Goal: Contribute content

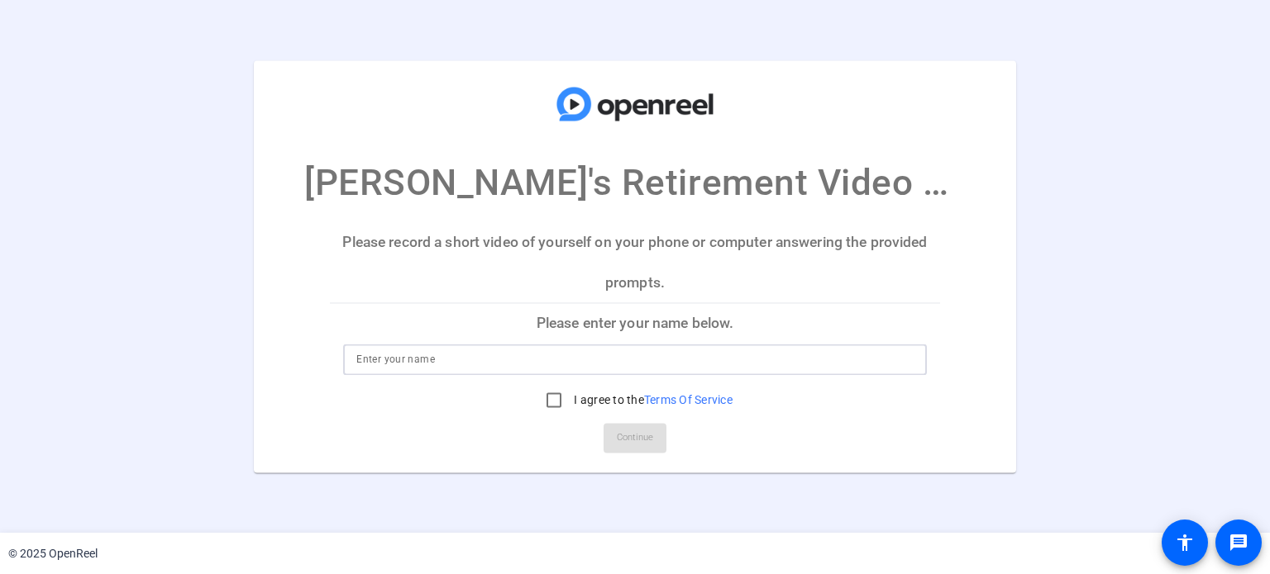
click at [393, 358] on input at bounding box center [634, 360] width 556 height 20
type input "[PERSON_NAME]"
click at [1095, 340] on div "[PERSON_NAME]'s Retirement Video Submissions Please record a short video of you…" at bounding box center [635, 266] width 1270 height 412
click at [644, 392] on label "I agree to the Terms Of Service" at bounding box center [651, 400] width 162 height 17
click at [570, 392] on input "I agree to the Terms Of Service" at bounding box center [553, 400] width 33 height 33
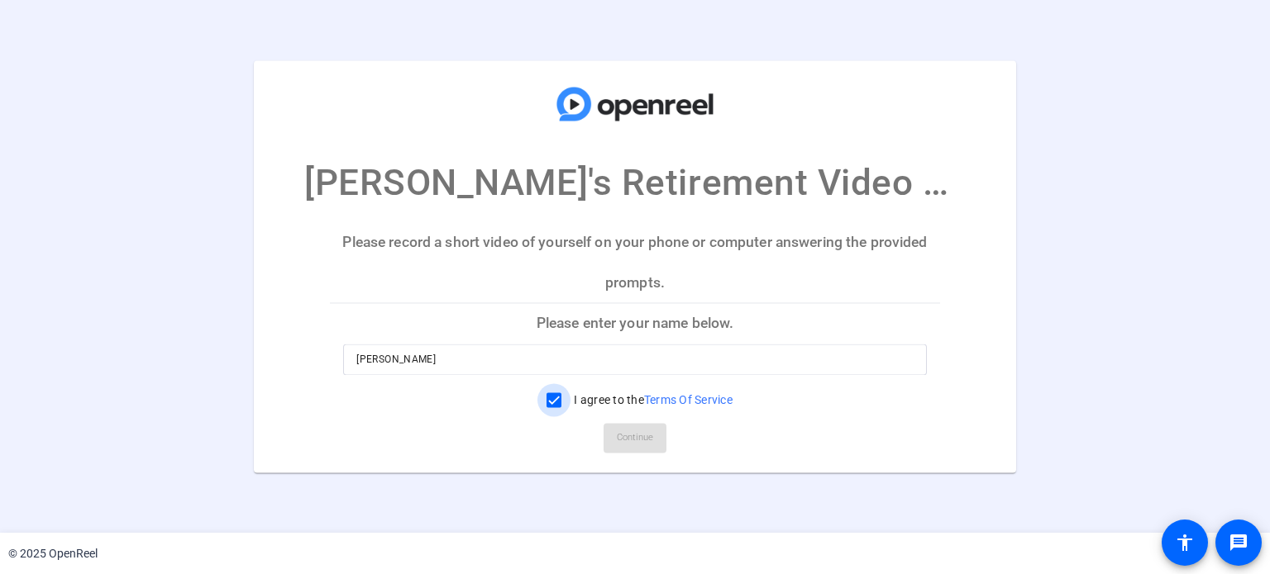
checkbox input "true"
click at [642, 442] on span "Continue" at bounding box center [635, 438] width 36 height 25
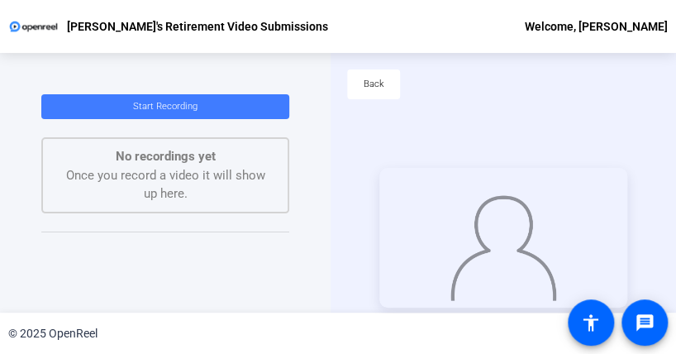
click at [172, 102] on span "Start Recording" at bounding box center [165, 106] width 64 height 11
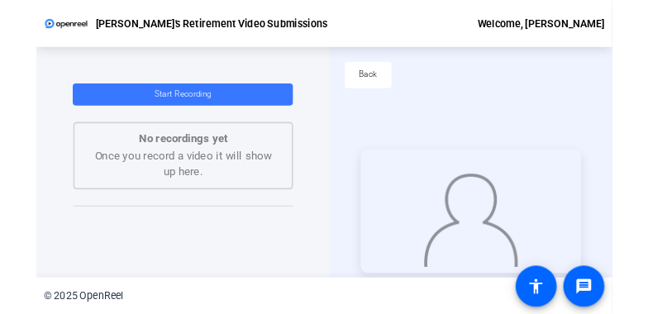
scroll to position [79, 0]
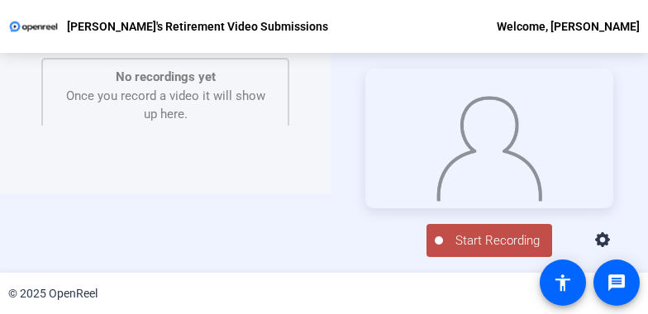
click at [473, 241] on span "Start Recording" at bounding box center [497, 240] width 109 height 19
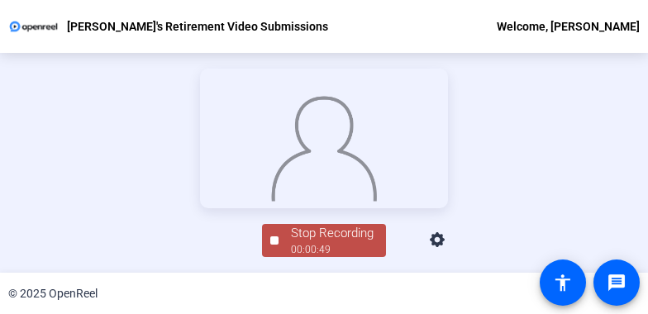
scroll to position [145, 0]
click at [325, 243] on div "Stop Recording" at bounding box center [332, 233] width 83 height 19
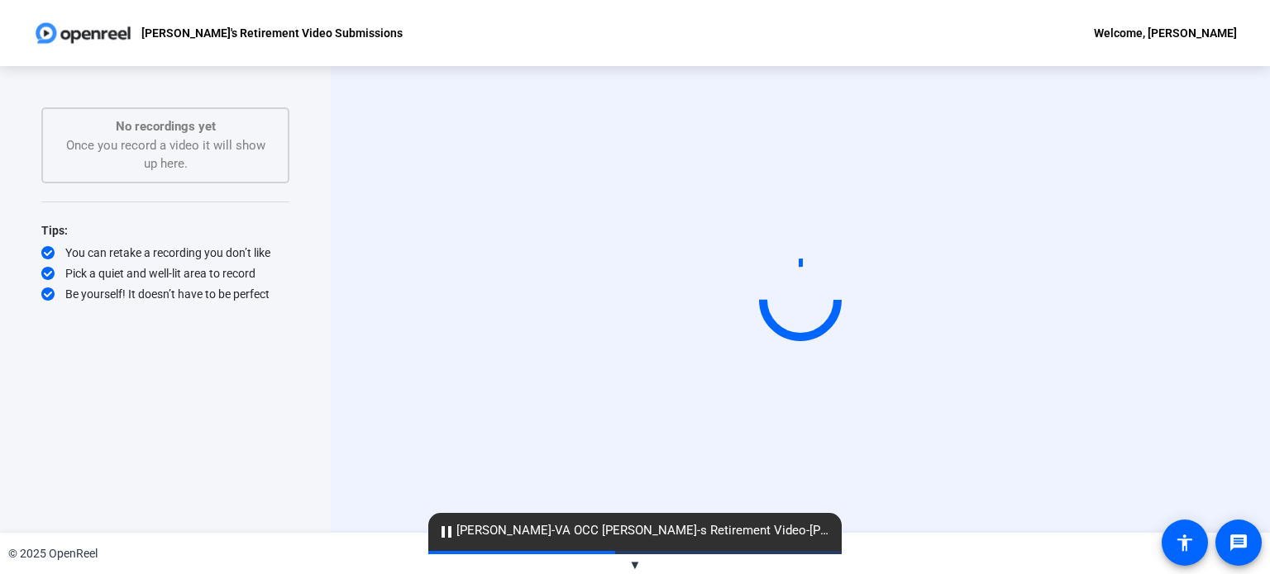
scroll to position [0, 0]
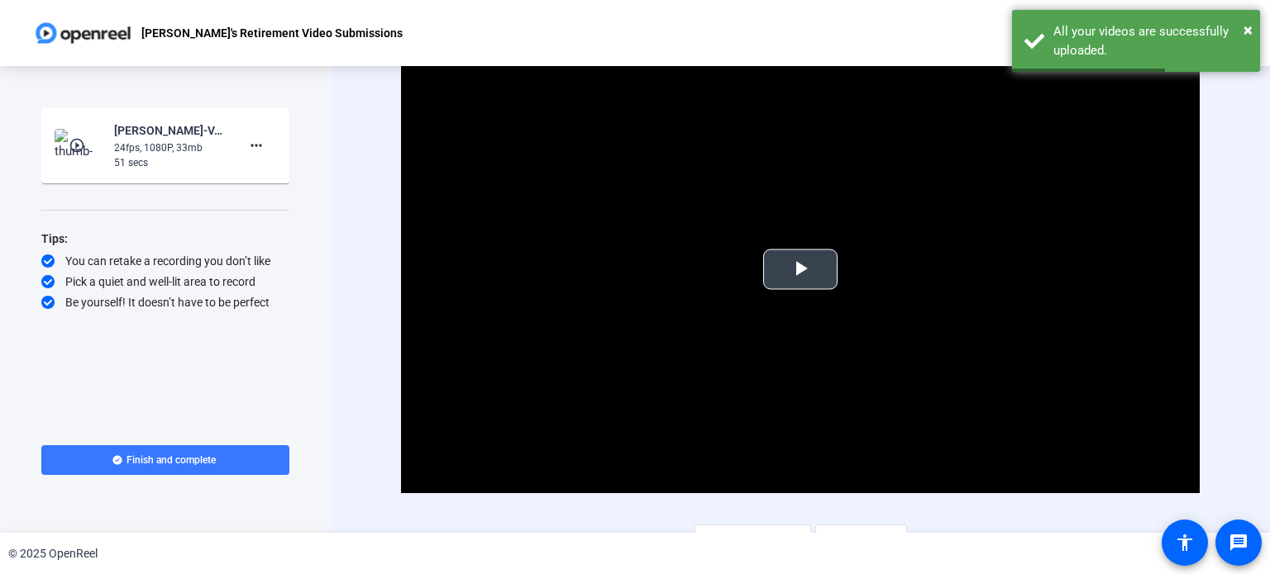
click at [800, 269] on span "Video Player" at bounding box center [800, 269] width 0 height 0
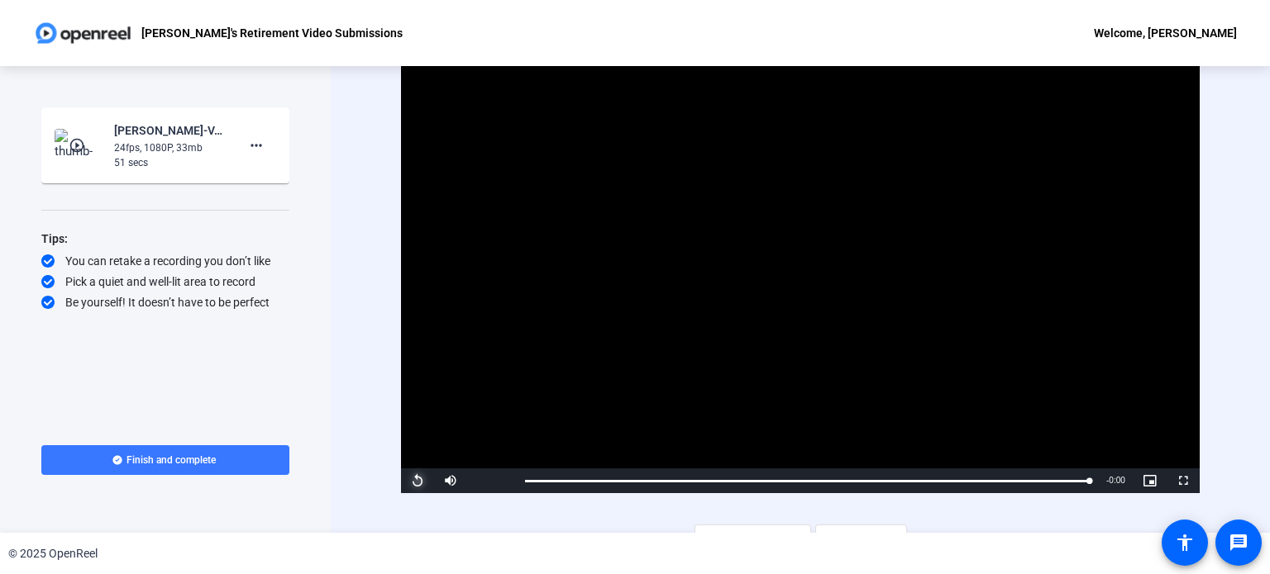
click at [410, 481] on span "Video Player" at bounding box center [417, 481] width 33 height 0
click at [420, 481] on span "Video Player" at bounding box center [417, 481] width 33 height 0
drag, startPoint x: 598, startPoint y: 479, endPoint x: 526, endPoint y: 477, distance: 72.8
click at [526, 479] on div "0:00" at bounding box center [526, 481] width 3 height 4
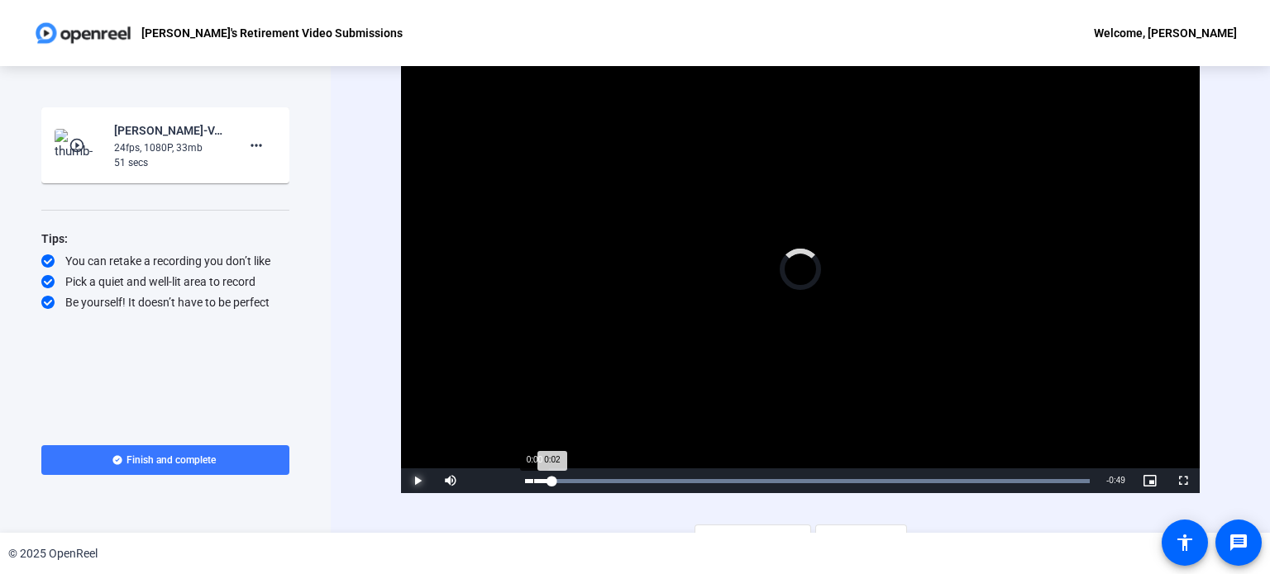
drag, startPoint x: 532, startPoint y: 475, endPoint x: 521, endPoint y: 475, distance: 11.6
click at [521, 475] on div "Loaded : 100.00% 0:00 0:02" at bounding box center [807, 481] width 581 height 25
drag, startPoint x: 599, startPoint y: 479, endPoint x: 529, endPoint y: 480, distance: 70.3
click at [529, 480] on div "0:01" at bounding box center [533, 481] width 16 height 4
drag, startPoint x: 653, startPoint y: 481, endPoint x: 532, endPoint y: 485, distance: 120.8
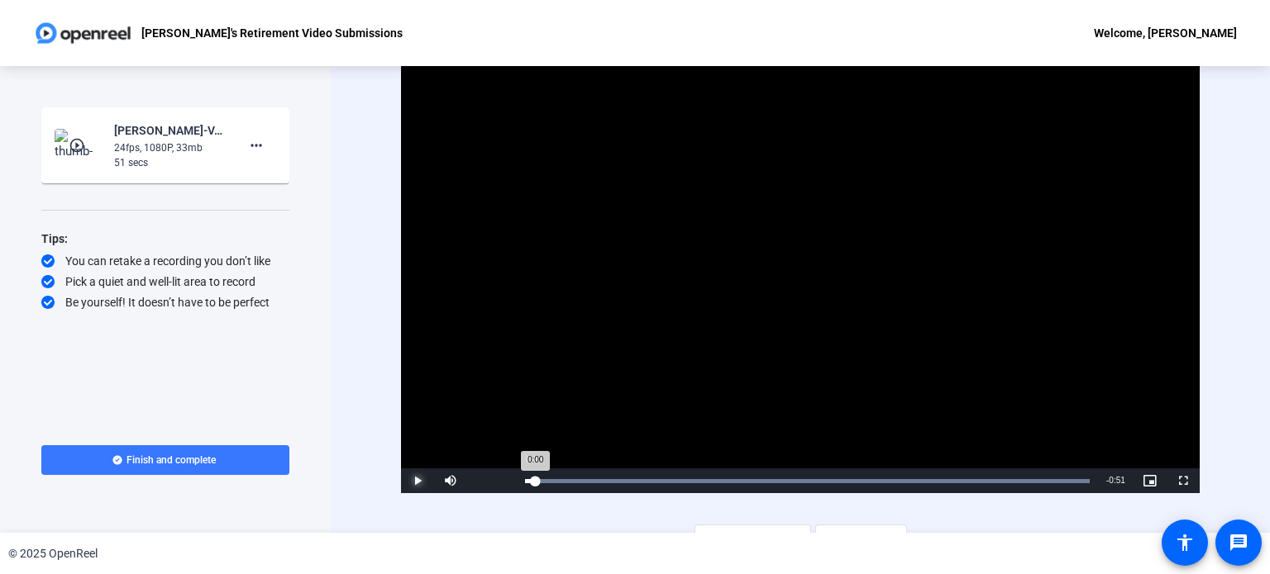
click at [532, 484] on div "0:00" at bounding box center [530, 481] width 10 height 4
drag, startPoint x: 539, startPoint y: 480, endPoint x: 527, endPoint y: 479, distance: 11.6
click at [526, 479] on div "0:00" at bounding box center [526, 481] width 2 height 4
click at [420, 481] on span "Video Player" at bounding box center [417, 481] width 33 height 0
click at [412, 481] on span "Video Player" at bounding box center [417, 481] width 33 height 0
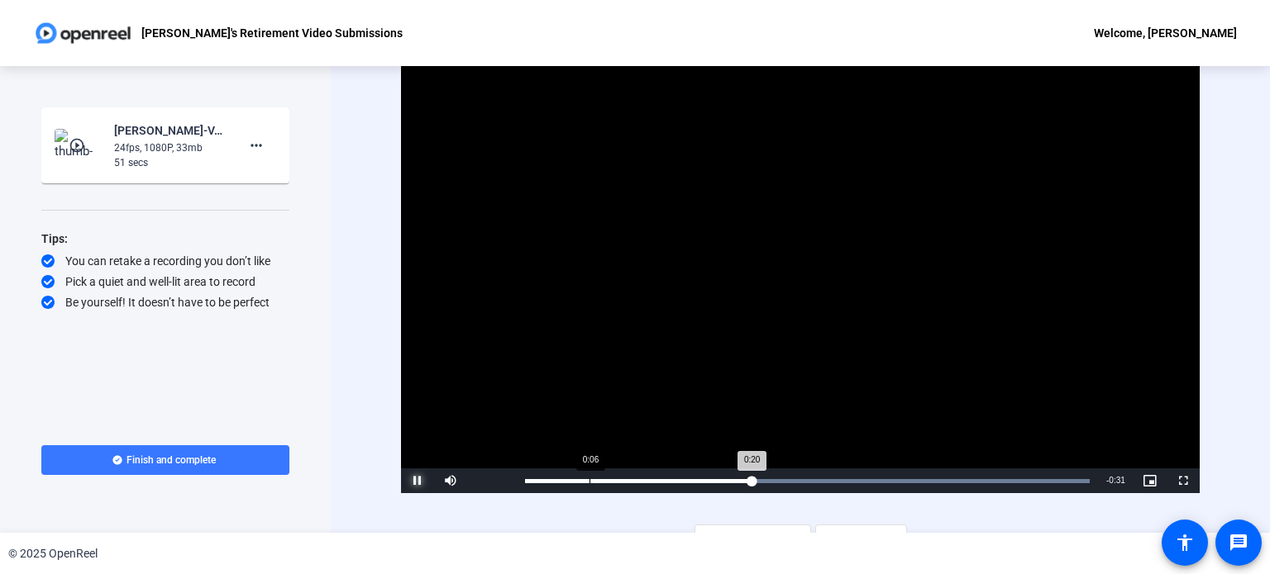
click at [588, 475] on div "Loaded : 100.00% 0:06 0:20" at bounding box center [807, 481] width 581 height 25
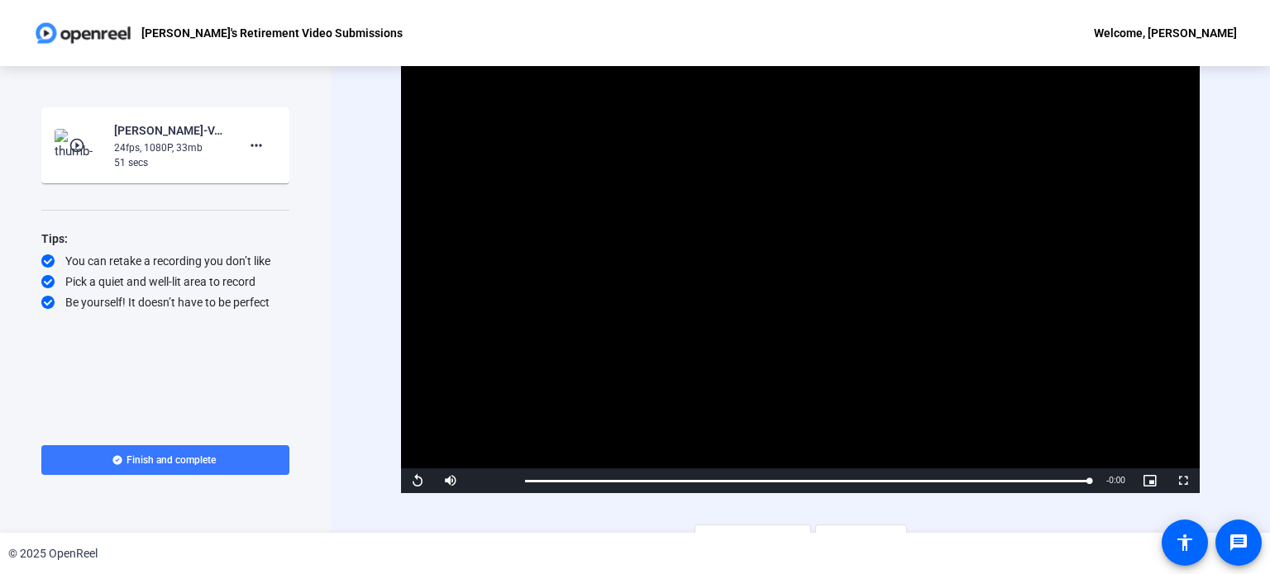
drag, startPoint x: 165, startPoint y: 462, endPoint x: 387, endPoint y: 327, distance: 259.7
click at [387, 327] on div "Start Recording play_circle_outline [PERSON_NAME]-VA OCC [PERSON_NAME]-s Retire…" at bounding box center [635, 299] width 1270 height 467
click at [414, 481] on span "Video Player" at bounding box center [417, 481] width 33 height 0
click at [418, 481] on span "Video Player" at bounding box center [417, 481] width 33 height 0
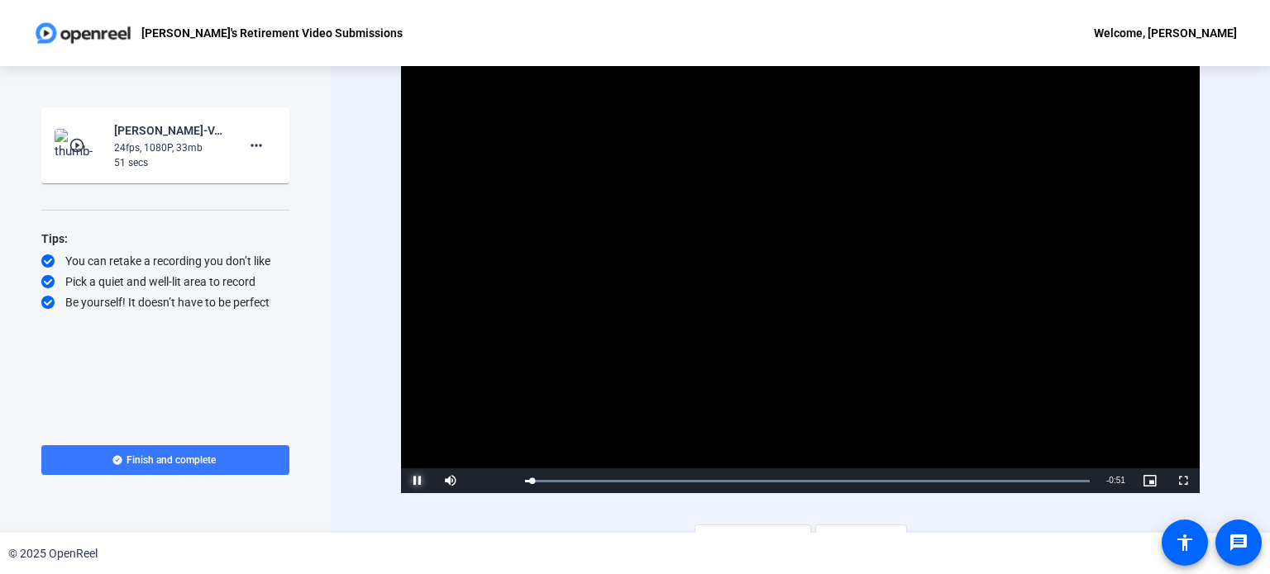
click at [417, 481] on span "Video Player" at bounding box center [417, 481] width 33 height 0
click at [192, 464] on span "Finish and complete" at bounding box center [170, 460] width 89 height 13
